Goal: Task Accomplishment & Management: Complete application form

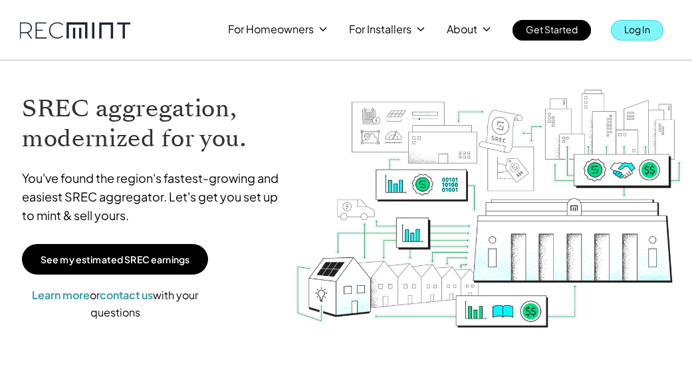
click at [643, 38] on p "Log In" at bounding box center [637, 29] width 26 height 19
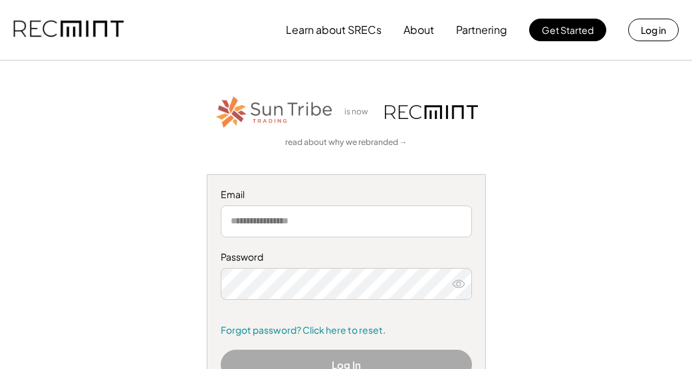
click at [298, 219] on input "email" at bounding box center [346, 221] width 251 height 32
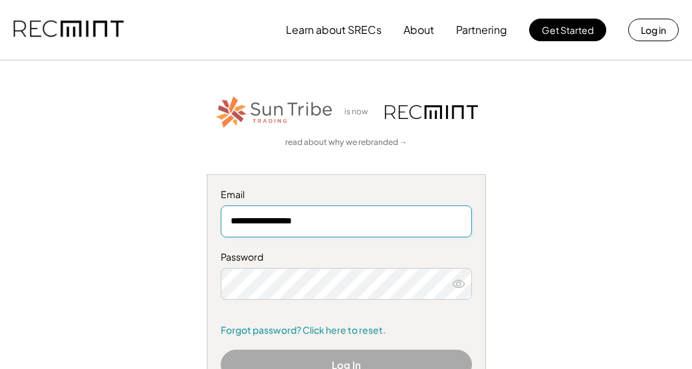
type input "**********"
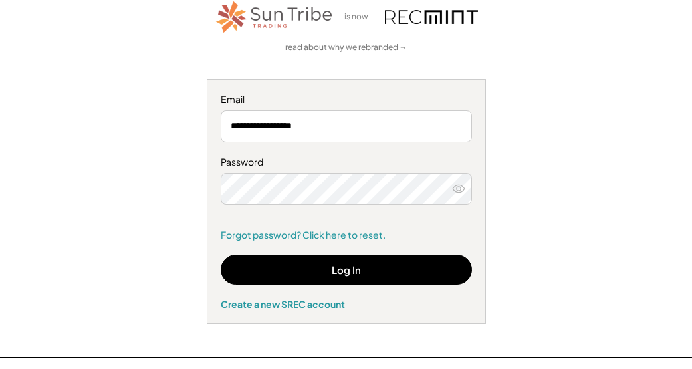
scroll to position [133, 0]
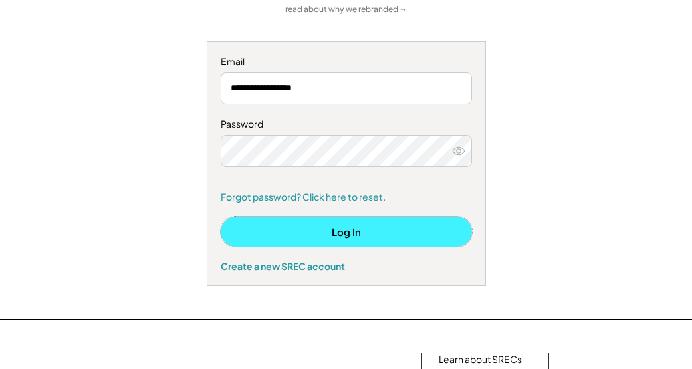
click at [318, 236] on button "Log In" at bounding box center [346, 232] width 251 height 30
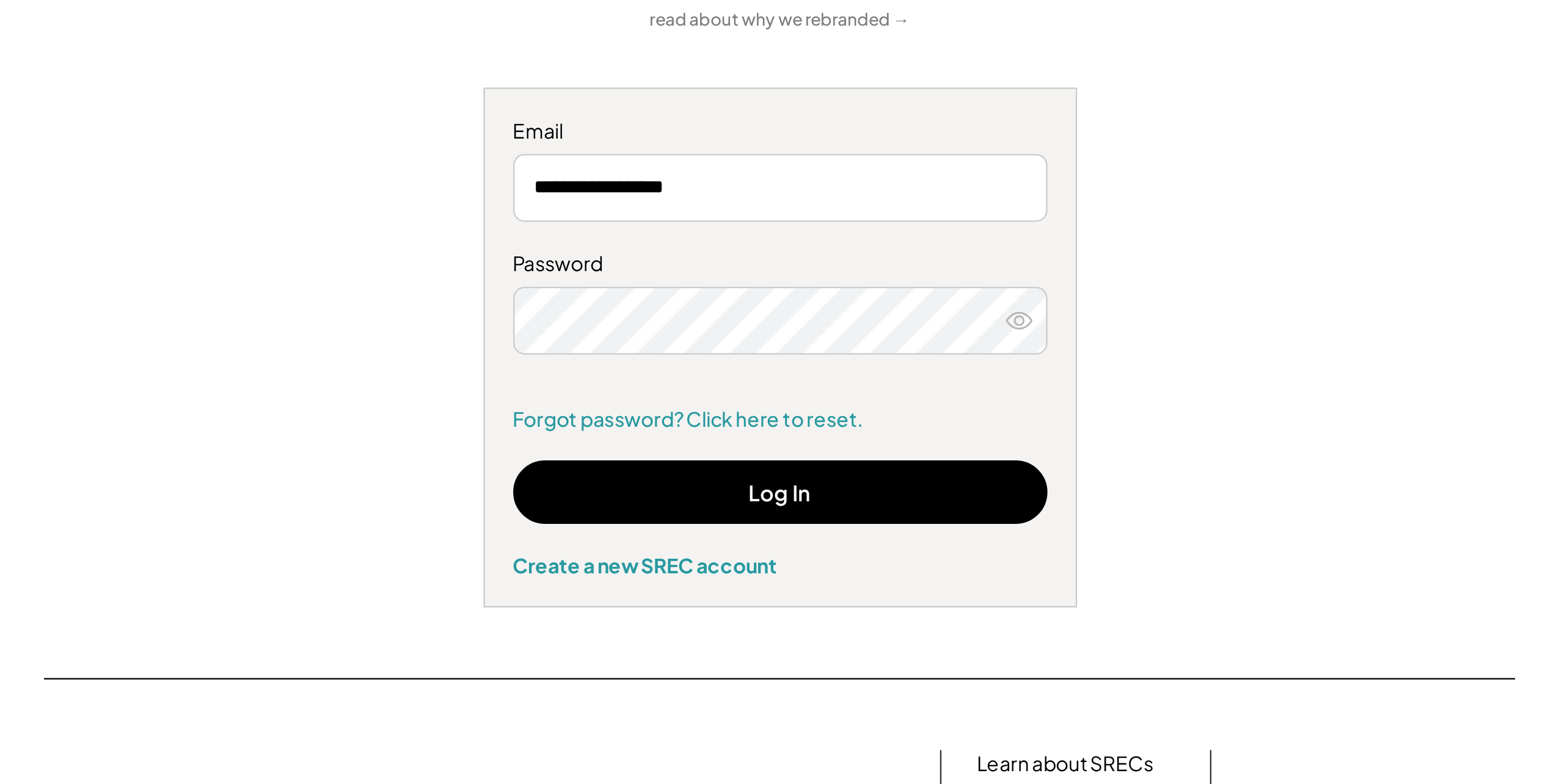
scroll to position [0, 0]
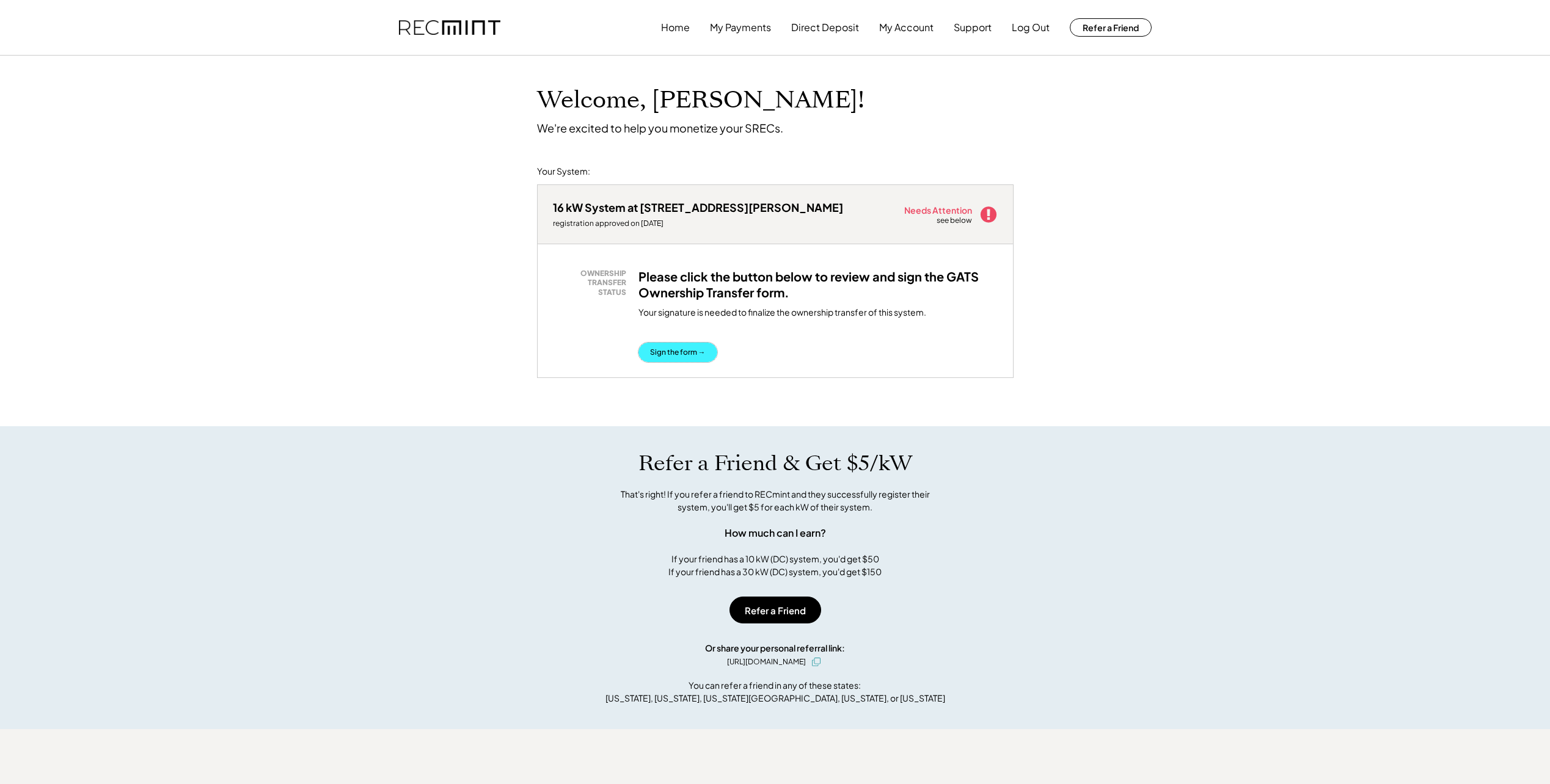
click at [678, 350] on button "Sign the form →" at bounding box center [678, 352] width 79 height 19
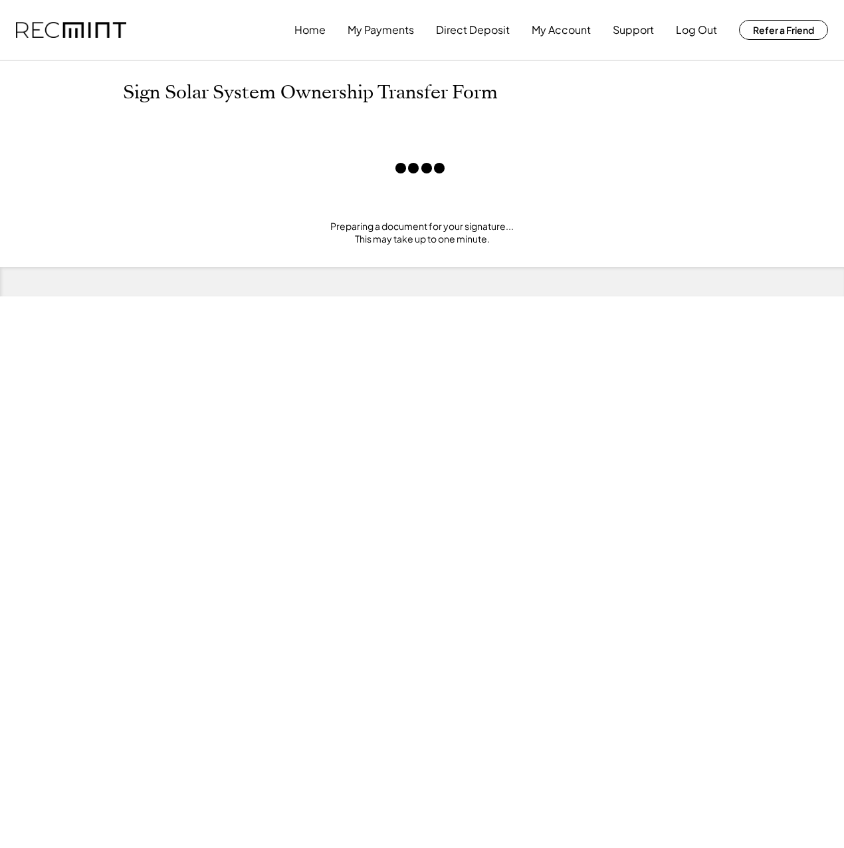
click at [122, 384] on div "Home My Payments Direct Deposit My Account Support Log Out Refer a Friend Sign …" at bounding box center [422, 424] width 844 height 848
click at [730, 769] on div "Home My Payments Direct Deposit My Account Support Log Out Refer a Friend Sign …" at bounding box center [422, 424] width 844 height 848
